Goal: Information Seeking & Learning: Learn about a topic

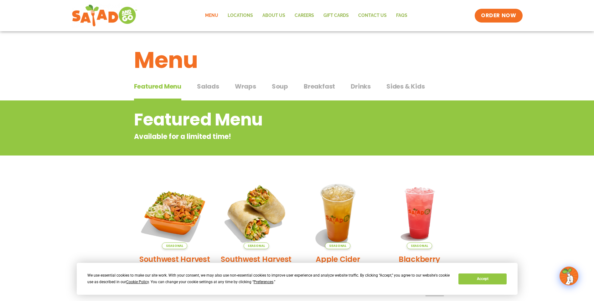
click at [210, 85] on span "Salads" at bounding box center [208, 86] width 22 height 9
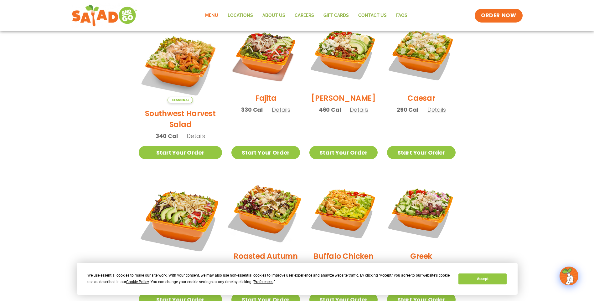
scroll to position [188, 0]
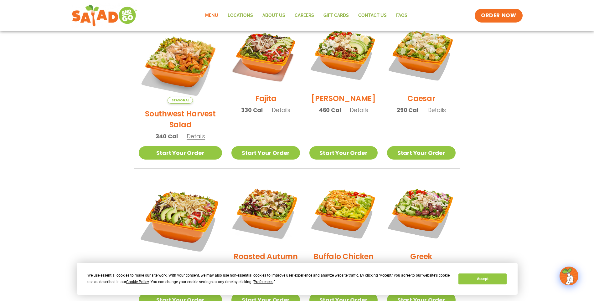
click at [173, 108] on h2 "Southwest Harvest Salad" at bounding box center [181, 119] width 84 height 22
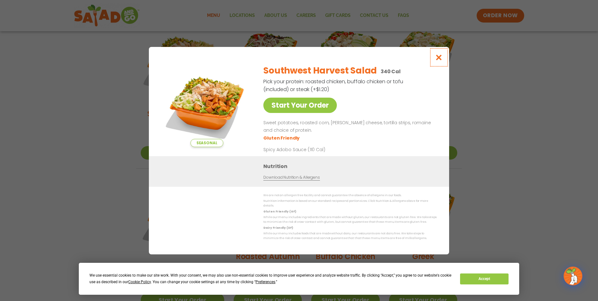
click at [439, 59] on icon "Close modal" at bounding box center [439, 57] width 8 height 7
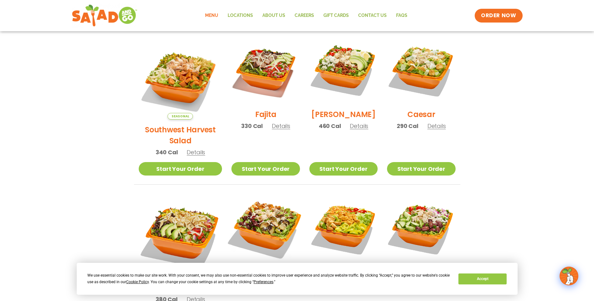
scroll to position [15, 0]
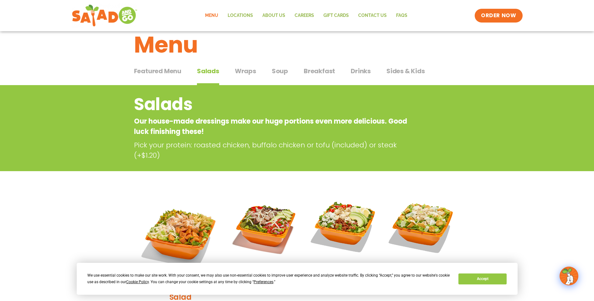
click at [352, 68] on span "Drinks" at bounding box center [360, 70] width 20 height 9
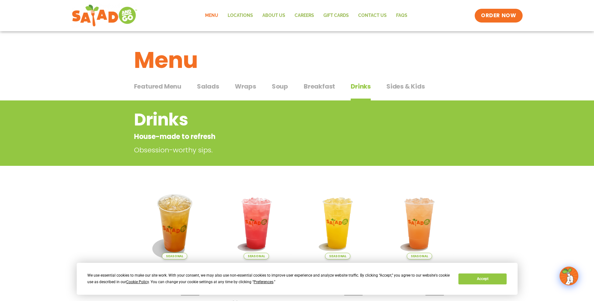
click at [210, 86] on span "Salads" at bounding box center [208, 86] width 22 height 9
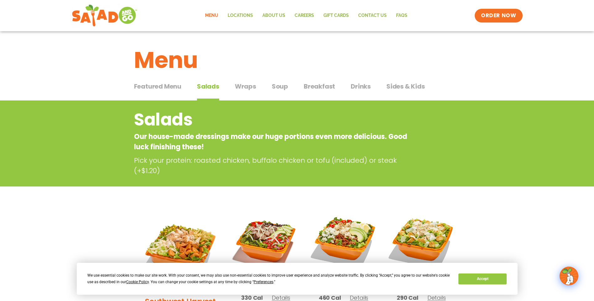
click at [350, 86] on span "Drinks" at bounding box center [360, 86] width 20 height 9
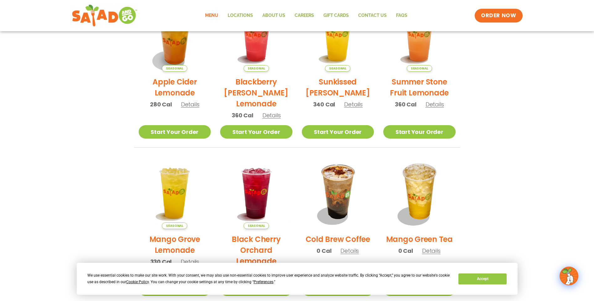
scroll to position [219, 0]
